Goal: Information Seeking & Learning: Learn about a topic

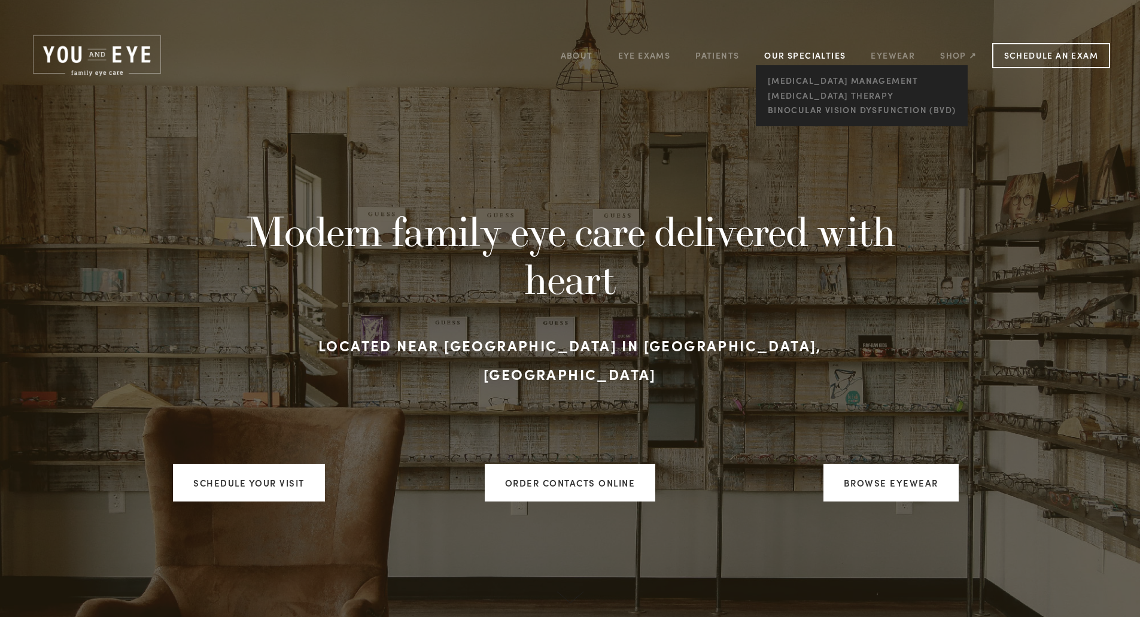
click at [801, 54] on link "Our Specialties" at bounding box center [804, 55] width 81 height 11
click at [816, 110] on link "Binocular Vision Dysfunction (BVD)" at bounding box center [861, 110] width 194 height 15
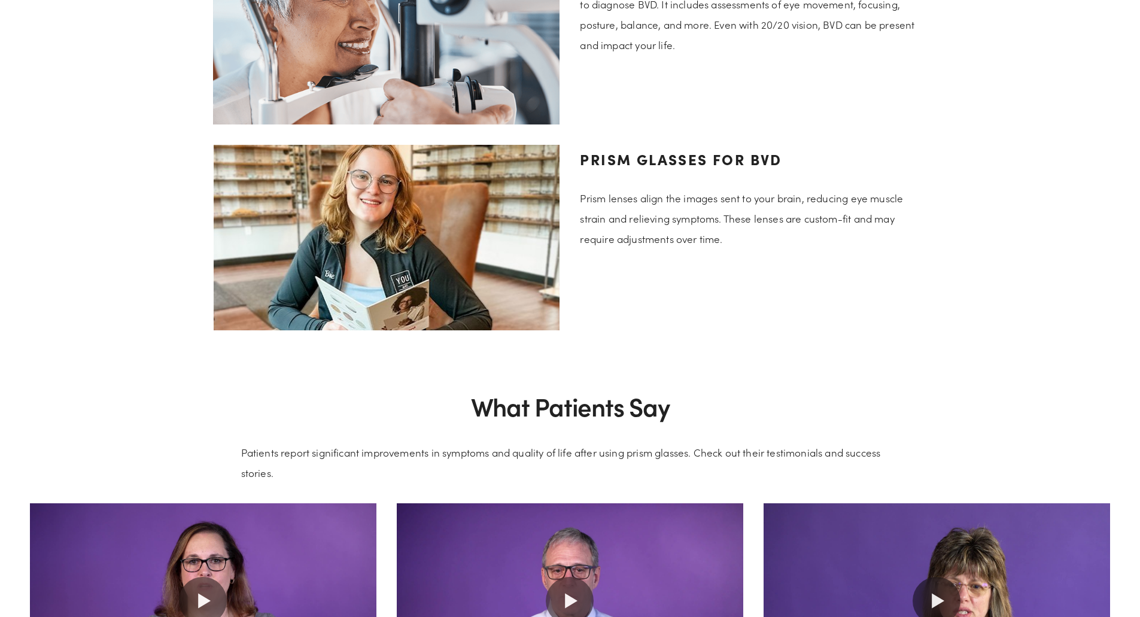
scroll to position [2214, 0]
